Goal: Transaction & Acquisition: Purchase product/service

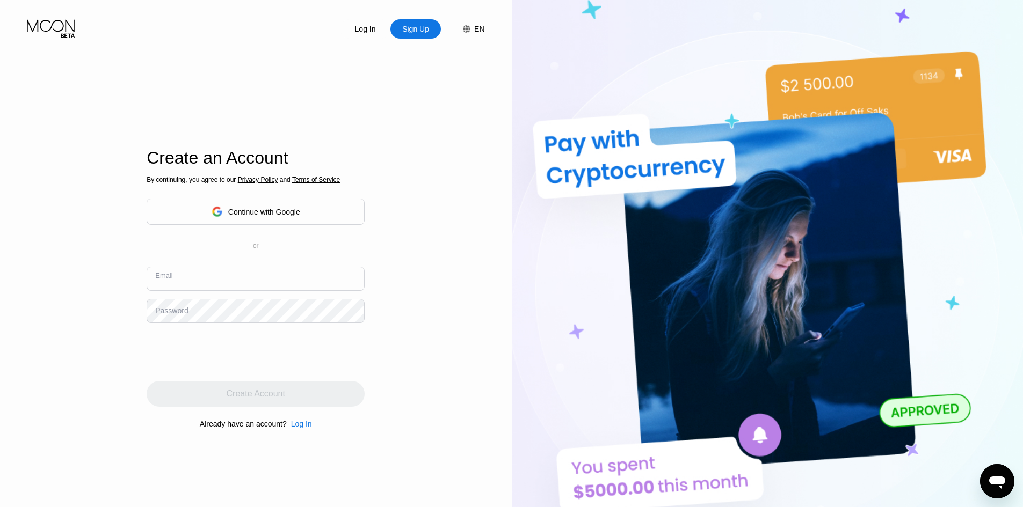
click at [290, 282] on input "text" at bounding box center [256, 279] width 218 height 24
paste input "julitojr09"
click at [223, 280] on input "julitojr09" at bounding box center [256, 279] width 218 height 24
type input "[EMAIL_ADDRESS][DOMAIN_NAME]"
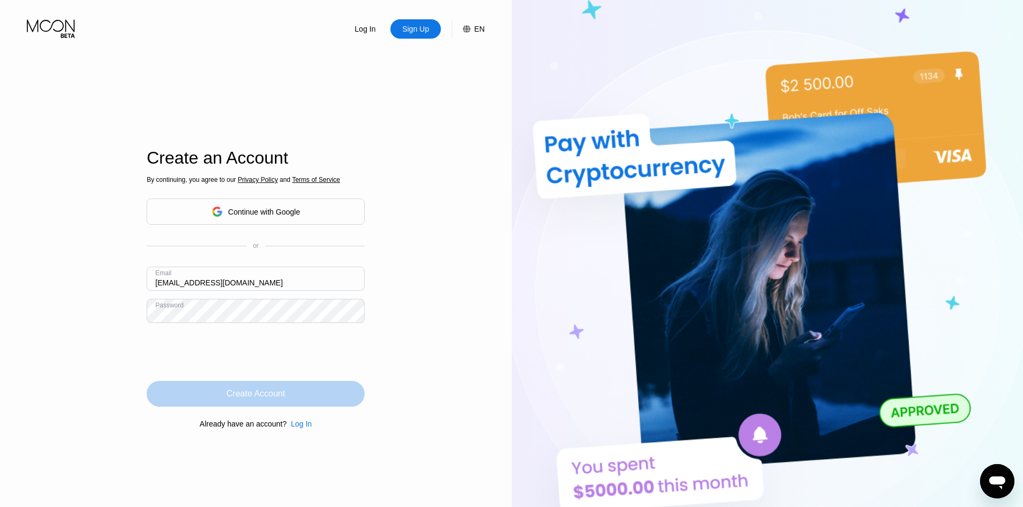
click at [288, 398] on div "Create Account" at bounding box center [256, 394] width 218 height 26
click at [0, 277] on html "Log In Sign Up EN Language English Save Create an Account By continuing, you ag…" at bounding box center [511, 253] width 1023 height 507
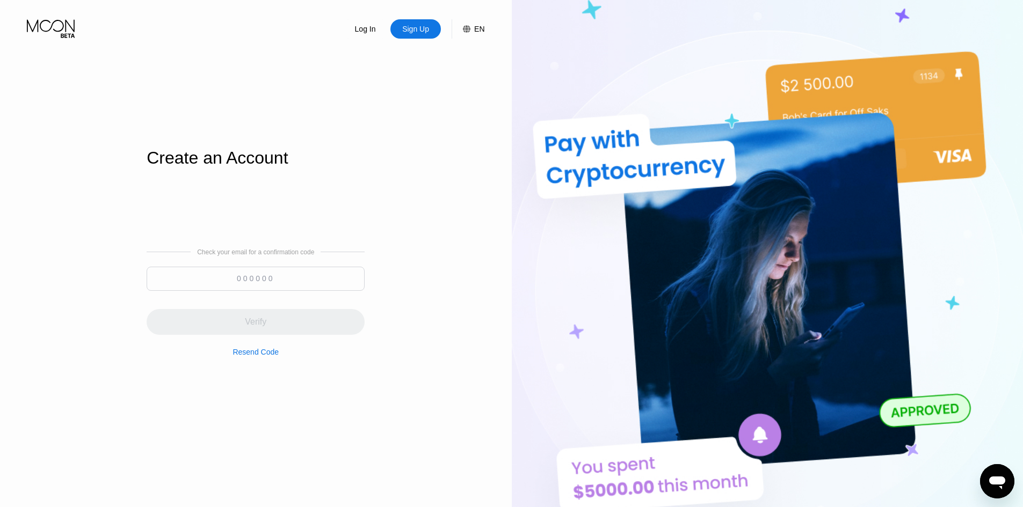
click at [265, 278] on input at bounding box center [256, 279] width 218 height 24
paste input "725446"
type input "725446"
drag, startPoint x: 292, startPoint y: 333, endPoint x: 324, endPoint y: 331, distance: 32.3
click at [293, 333] on div "Verify" at bounding box center [256, 322] width 218 height 26
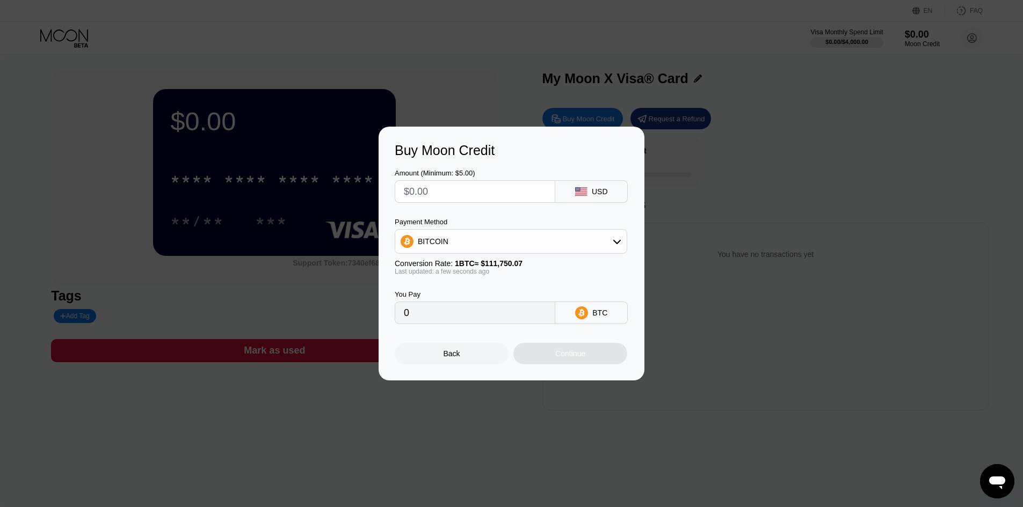
click at [443, 251] on div "BITCOIN" at bounding box center [510, 241] width 231 height 21
click at [477, 303] on div "USDT on TRON" at bounding box center [511, 294] width 226 height 21
type input "0.00"
click at [482, 193] on input "text" at bounding box center [475, 191] width 142 height 21
type input "$1"
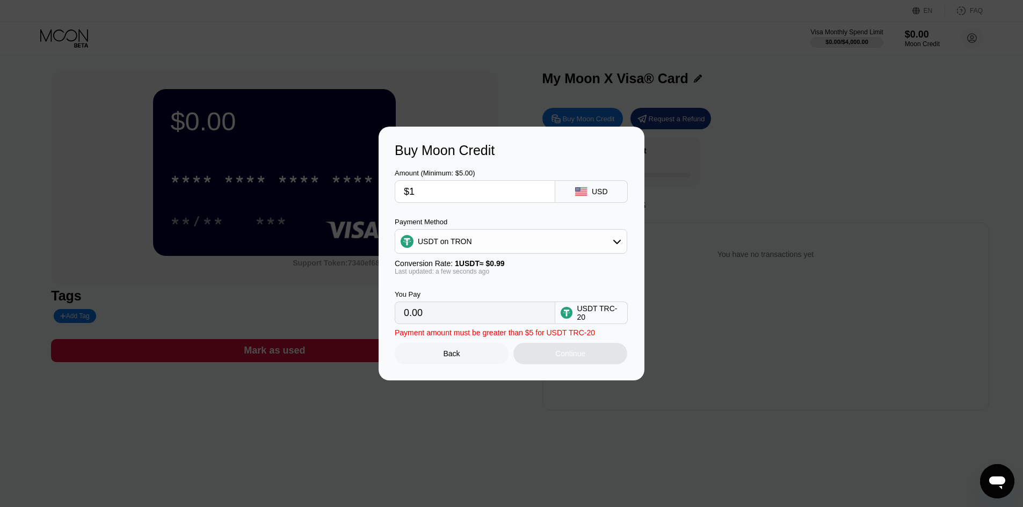
type input "1.01"
type input "$11"
type input "11.11"
type input "$1"
type input "1.01"
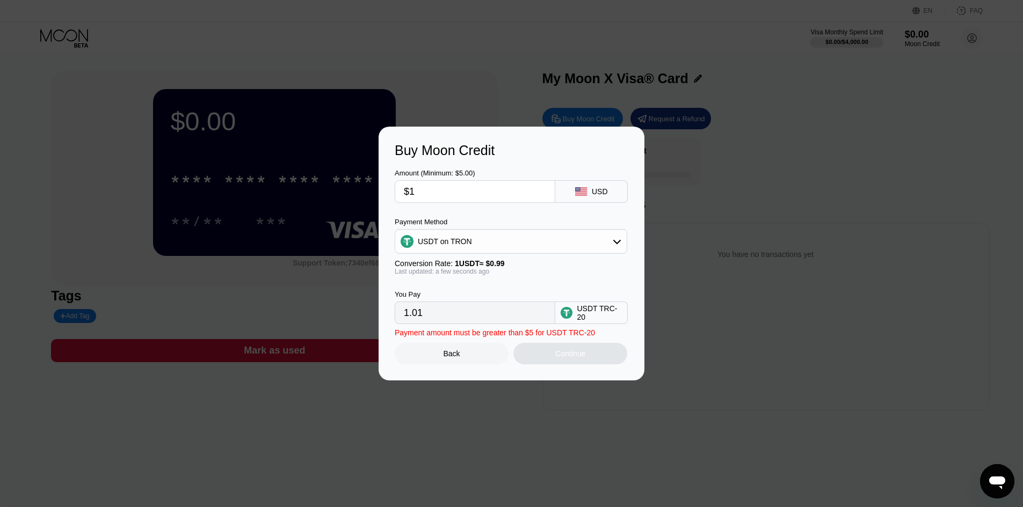
type input "$10"
type input "10.10"
click at [485, 164] on div "Amount (Minimum: $5.00) $10 USD" at bounding box center [512, 180] width 234 height 45
click at [526, 192] on input "$10" at bounding box center [475, 191] width 142 height 21
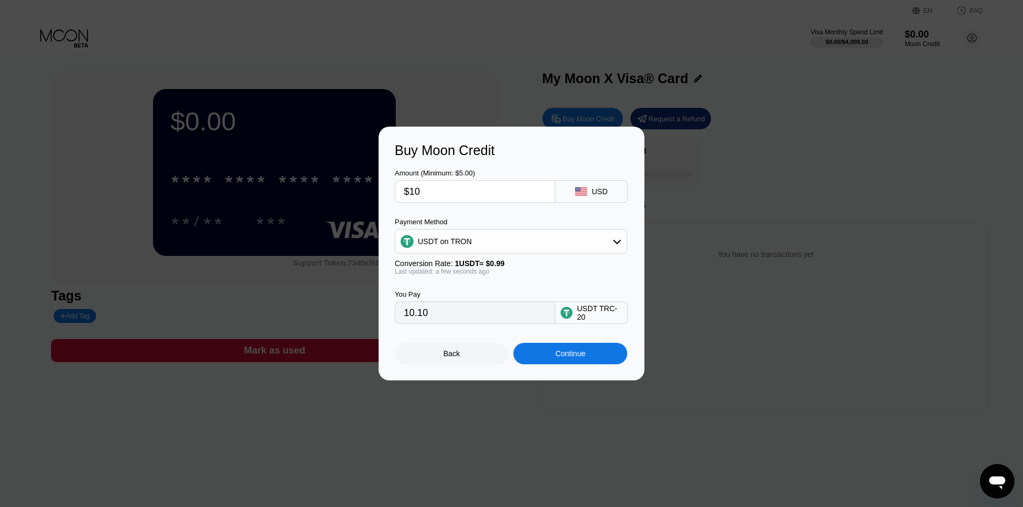
type input "$1"
type input "1.01"
type input "$11"
type input "11.11"
type input "$11"
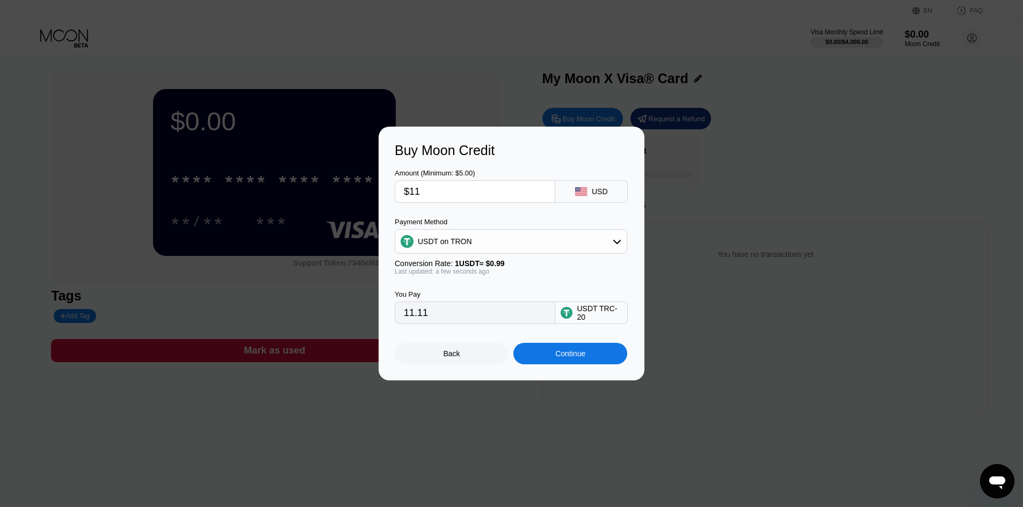
click at [493, 148] on div "Buy Moon Credit" at bounding box center [512, 151] width 234 height 16
click at [614, 354] on div "Continue" at bounding box center [570, 353] width 114 height 21
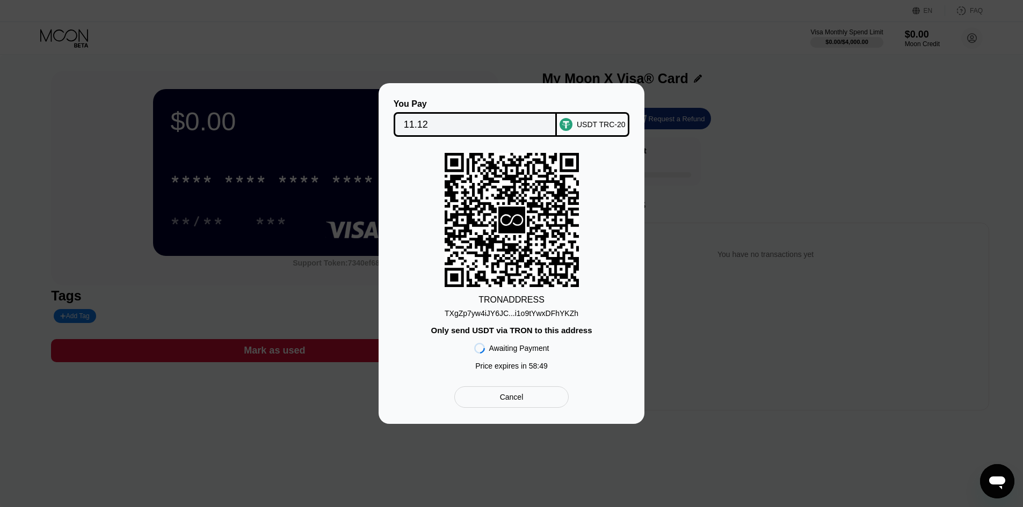
click at [500, 315] on div "TXgZp7yw4iJY6JC...i1o9tYwxDFhYKZh" at bounding box center [512, 313] width 134 height 9
click at [536, 318] on div "TXgZp7yw4iJY6JC...i1o9tYwxDFhYKZh" at bounding box center [512, 313] width 134 height 9
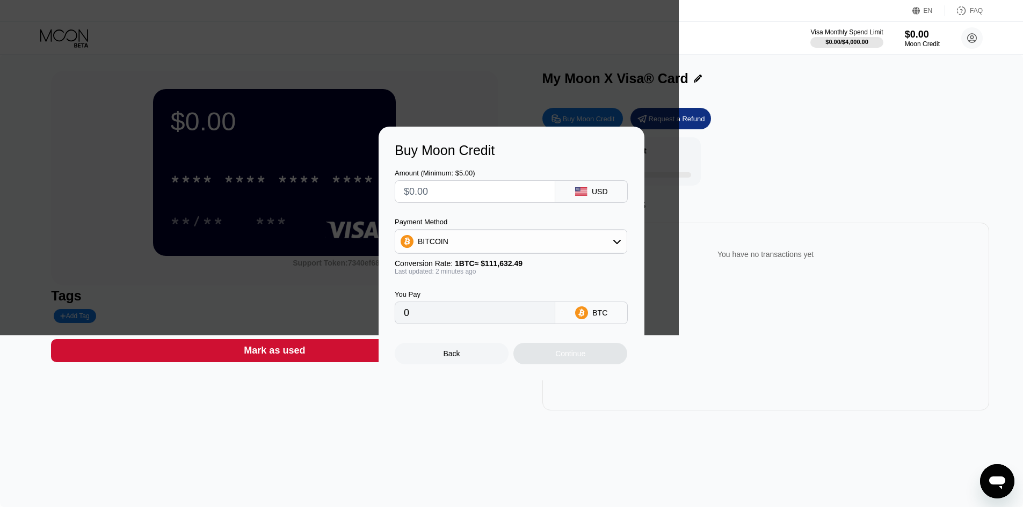
click at [678, 174] on div "Buy Moon Credit Amount (Minimum: $5.00) USD Payment Method BITCOIN Conversion R…" at bounding box center [511, 254] width 1023 height 254
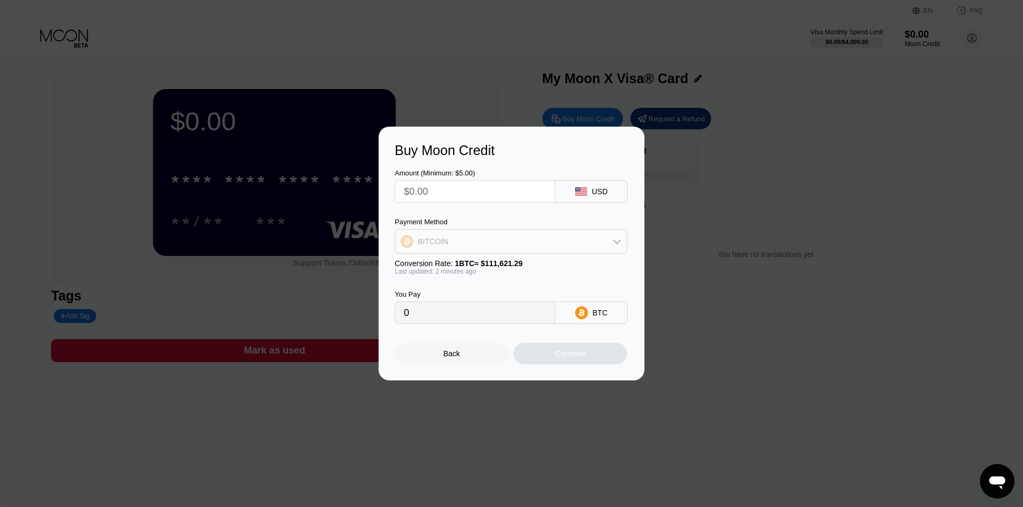
click at [585, 240] on div "BITCOIN" at bounding box center [510, 241] width 231 height 21
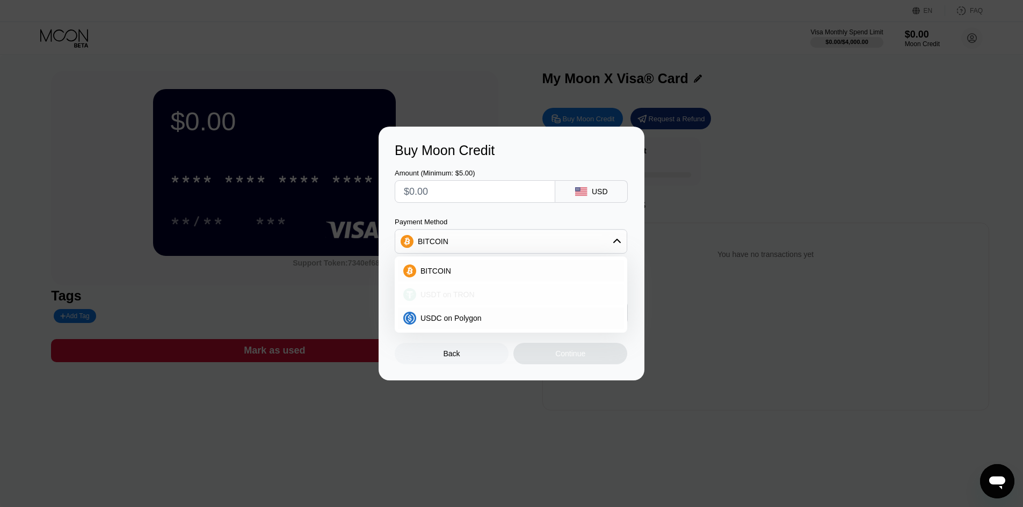
click at [534, 296] on div "USDT on TRON" at bounding box center [517, 294] width 202 height 9
type input "0.00"
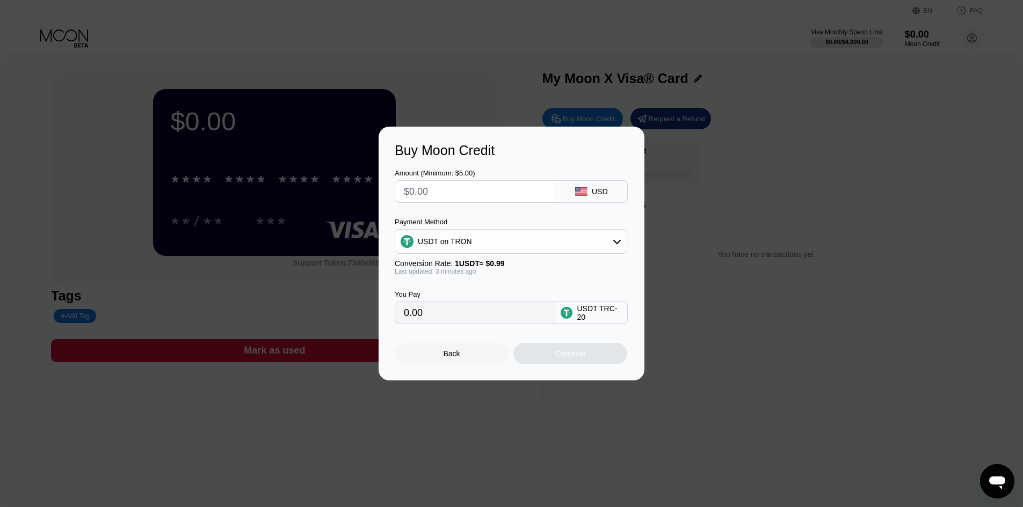
drag, startPoint x: 495, startPoint y: 192, endPoint x: 459, endPoint y: 193, distance: 36.0
click at [459, 193] on input "text" at bounding box center [475, 191] width 142 height 21
type input "$1"
type input "1.01"
type input "$12"
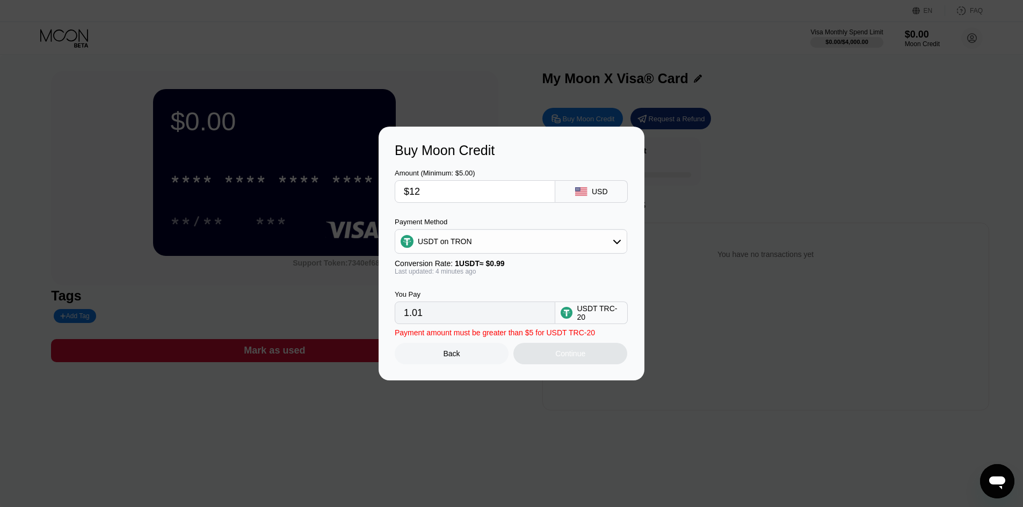
type input "12.12"
type input "$12.2"
type input "12.32"
type input "$12.29"
type input "12.41"
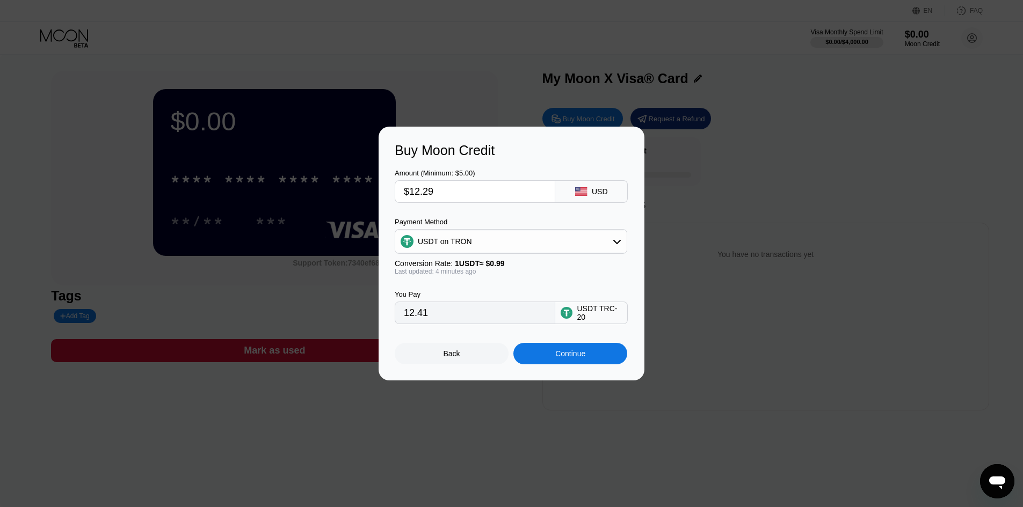
type input "$12.29"
click at [562, 335] on div "Continue" at bounding box center [570, 353] width 114 height 21
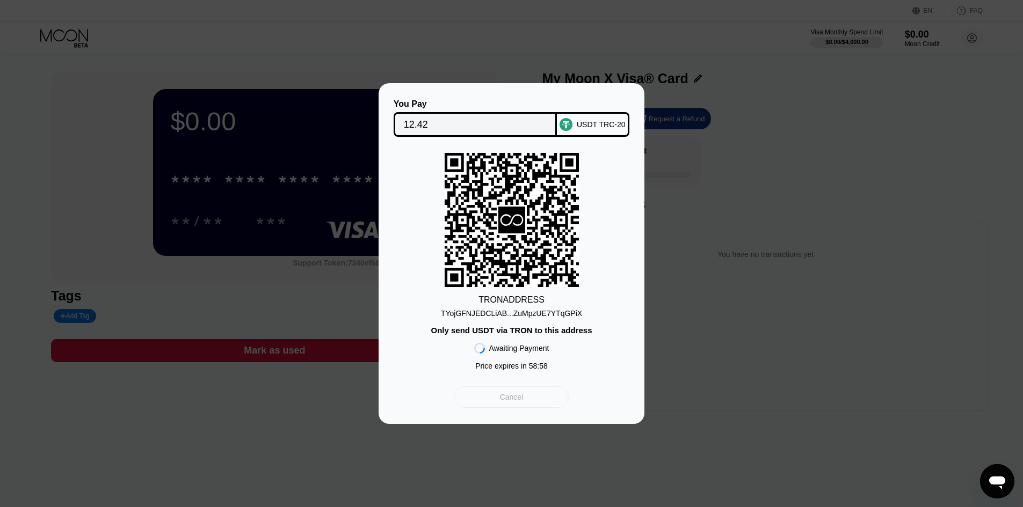
click at [529, 335] on div "Cancel" at bounding box center [511, 397] width 114 height 21
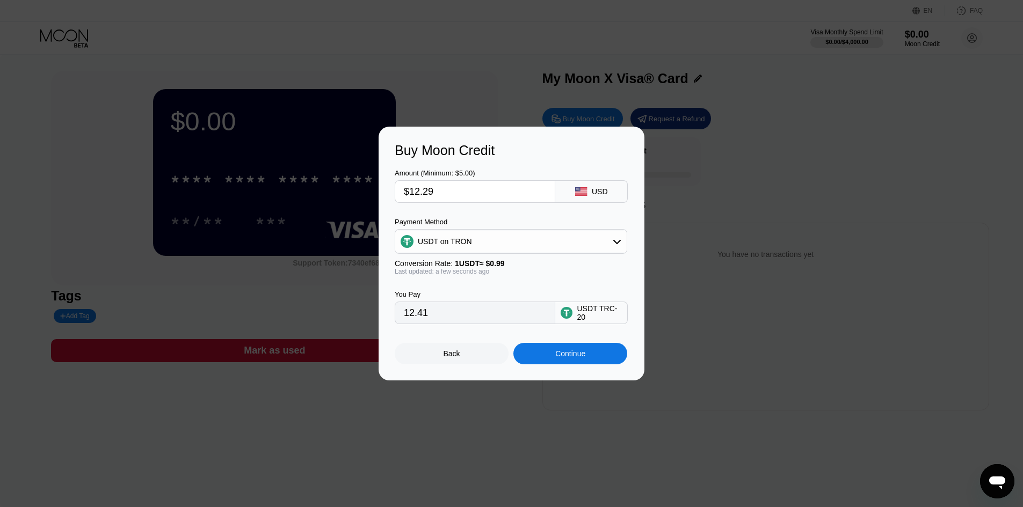
click at [505, 201] on input "$12.29" at bounding box center [475, 191] width 142 height 21
type input "$12.2"
type input "12.32"
type input "$12."
type input "12.12"
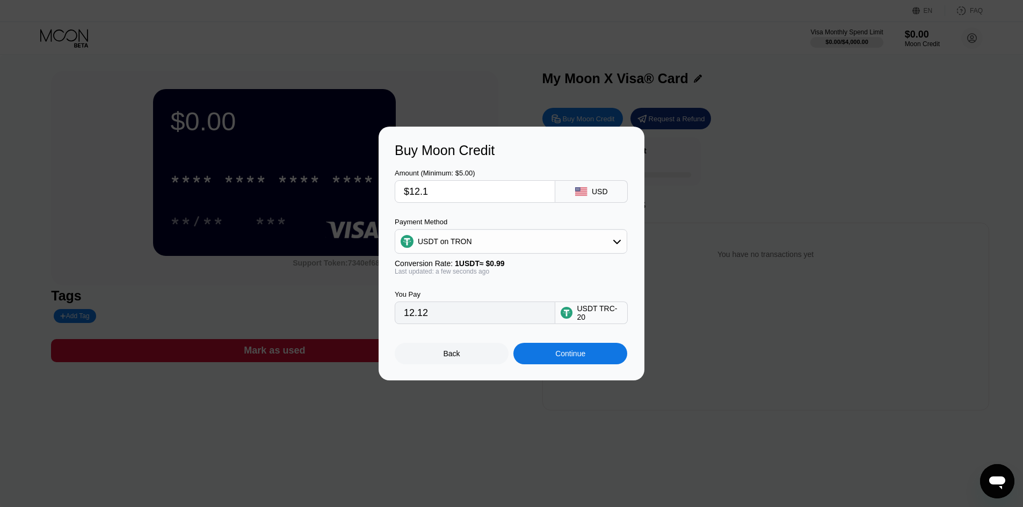
type input "$12.19"
type input "12.31"
type input "$12.19"
click at [599, 335] on div "Continue" at bounding box center [570, 353] width 114 height 21
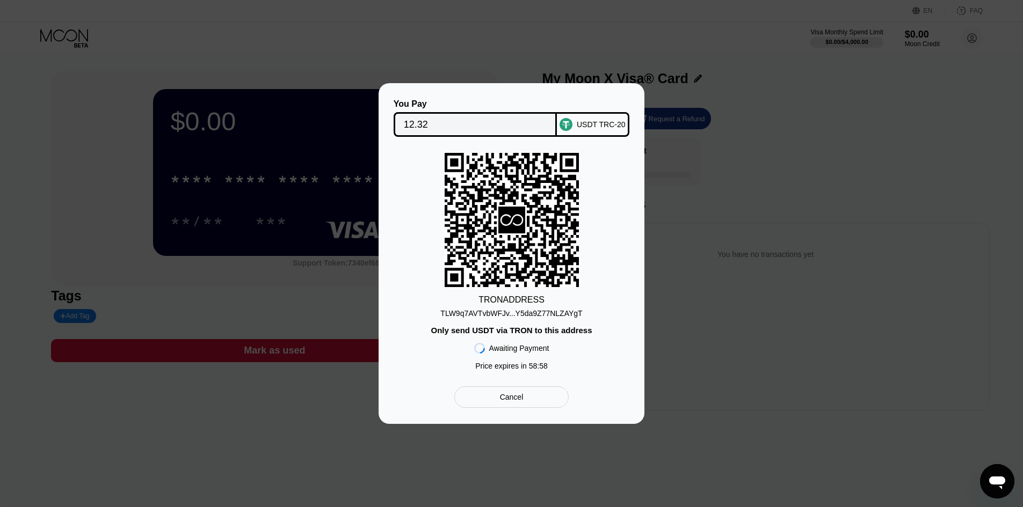
click at [519, 317] on div "TLW9q7AVTvbWFJv...Y5da9Z77NLZAYgT" at bounding box center [511, 313] width 142 height 9
click at [570, 284] on rect at bounding box center [512, 220] width 134 height 134
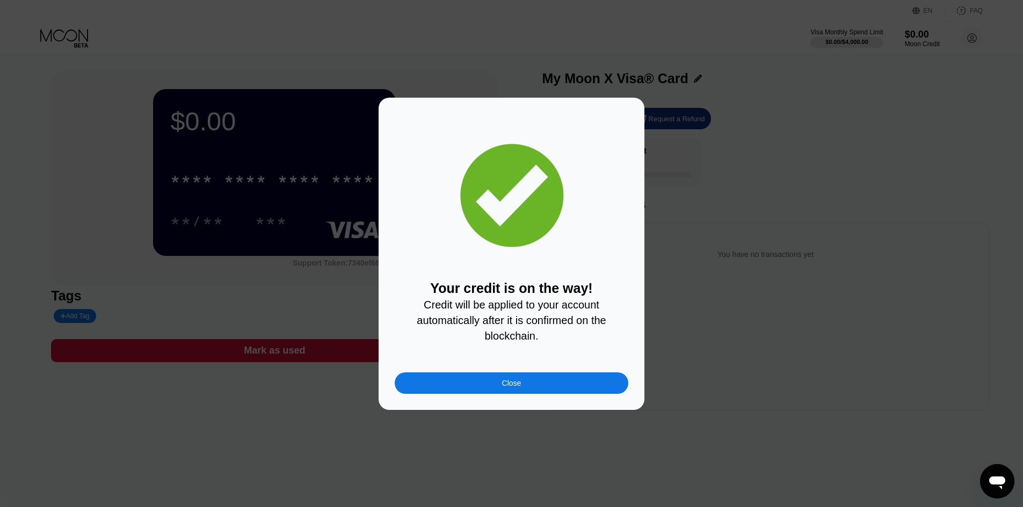
click at [583, 335] on div "Your credit is on the way! Credit will be applied to your account automatically…" at bounding box center [512, 254] width 234 height 280
click at [583, 335] on div "Close" at bounding box center [512, 383] width 234 height 21
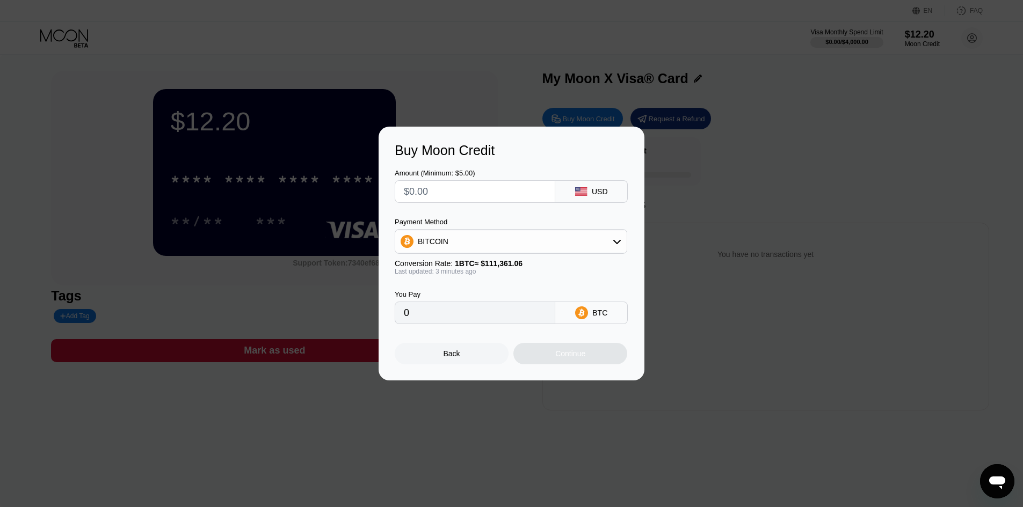
click at [534, 97] on div at bounding box center [515, 253] width 1031 height 507
drag, startPoint x: 471, startPoint y: 350, endPoint x: 470, endPoint y: 355, distance: 5.5
click at [471, 350] on div "Back" at bounding box center [452, 353] width 114 height 21
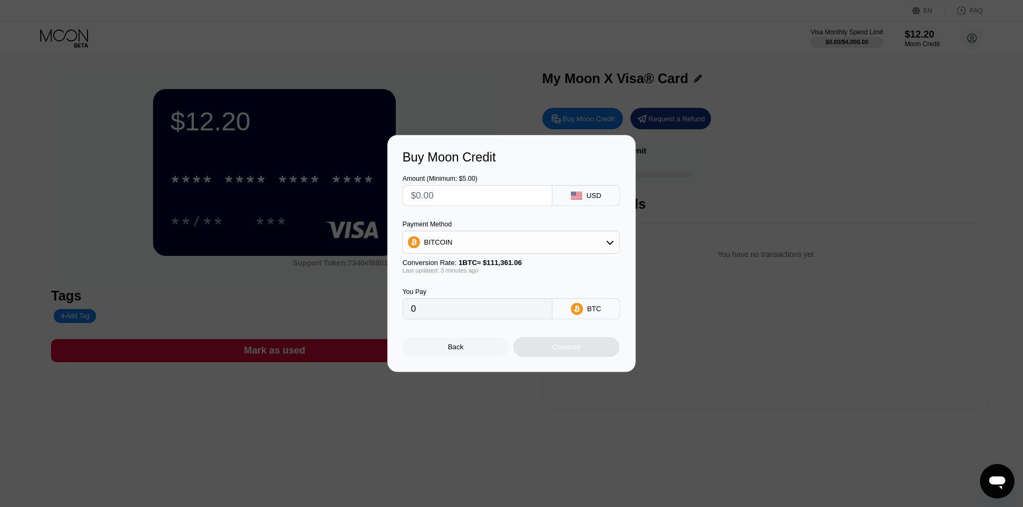
click at [464, 356] on div at bounding box center [515, 253] width 1031 height 507
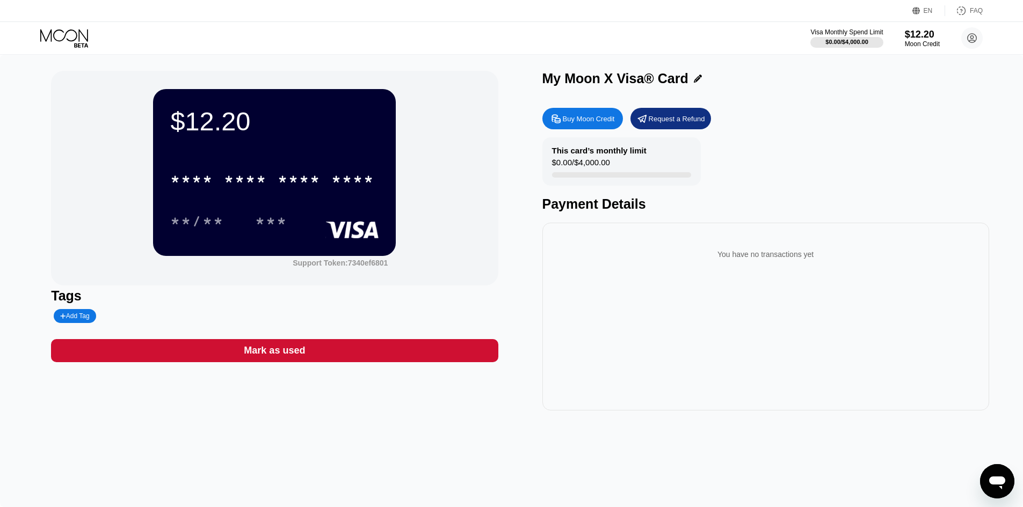
click at [256, 188] on div "* * * *" at bounding box center [245, 180] width 43 height 17
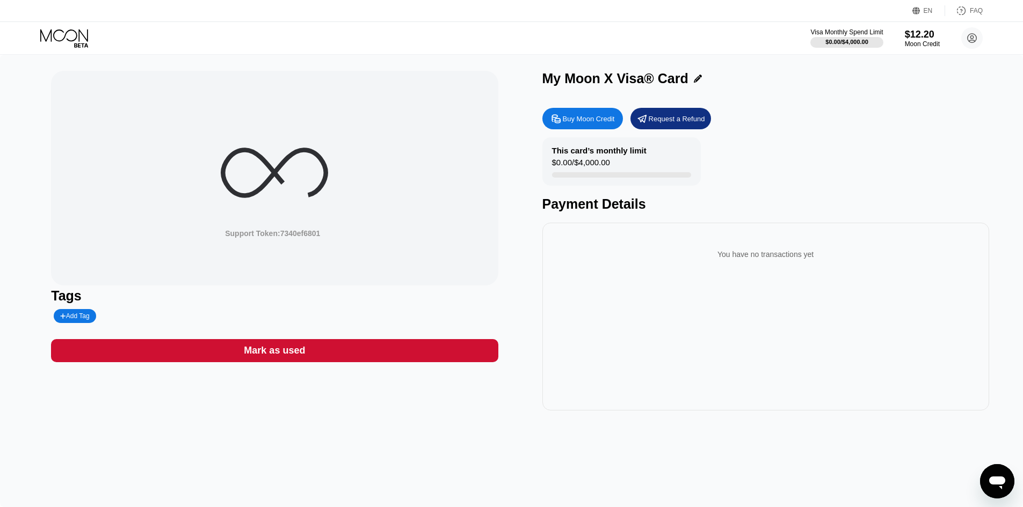
click at [294, 182] on icon at bounding box center [274, 172] width 107 height 107
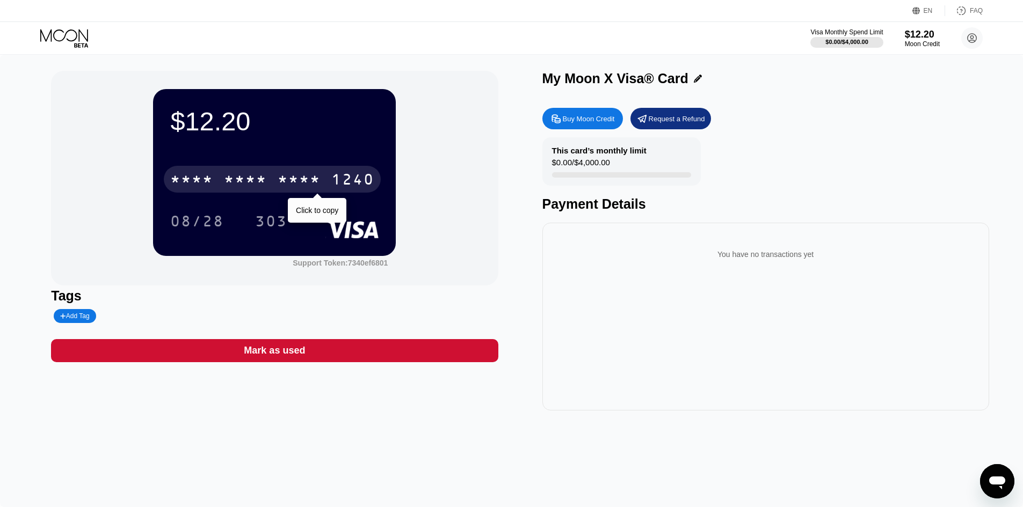
click at [294, 187] on div "* * * *" at bounding box center [299, 180] width 43 height 17
click at [303, 181] on div "2172" at bounding box center [299, 180] width 43 height 17
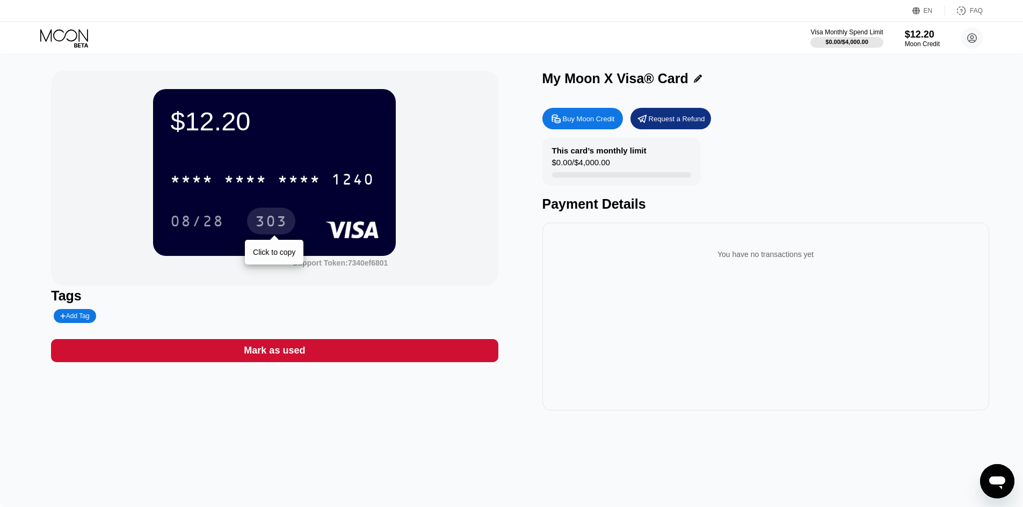
click at [278, 222] on div "303" at bounding box center [271, 222] width 32 height 17
